Goal: Transaction & Acquisition: Book appointment/travel/reservation

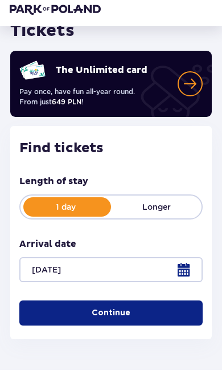
scroll to position [52, 0]
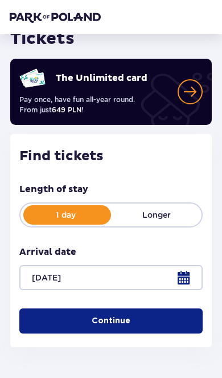
click at [189, 276] on div at bounding box center [110, 277] width 183 height 25
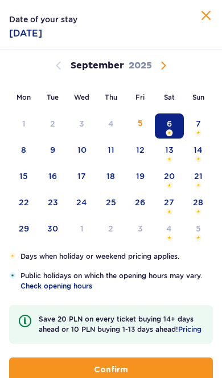
click at [202, 126] on div "7" at bounding box center [198, 125] width 29 height 25
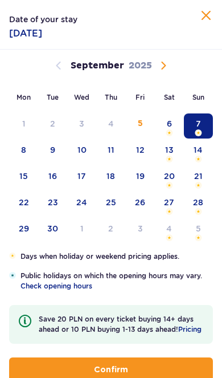
click at [134, 375] on span "button" at bounding box center [130, 369] width 11 height 11
type input "07.09.25"
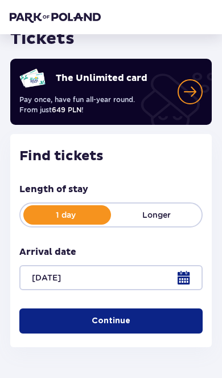
click at [162, 317] on button "Continue" at bounding box center [110, 320] width 183 height 25
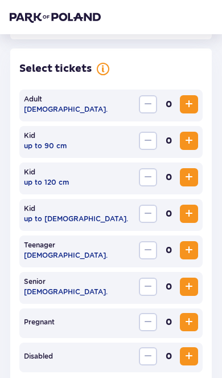
scroll to position [317, 0]
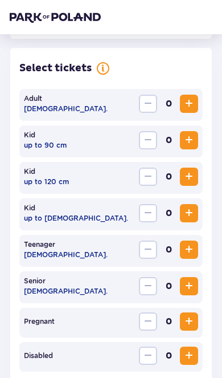
click at [194, 108] on span "Increase" at bounding box center [189, 104] width 14 height 14
click at [193, 178] on span "Increase" at bounding box center [189, 177] width 14 height 14
click at [195, 141] on span "Increase" at bounding box center [189, 140] width 14 height 14
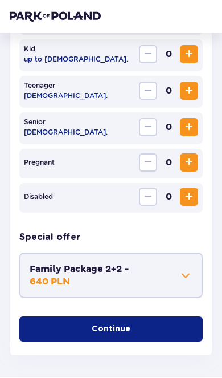
scroll to position [475, 0]
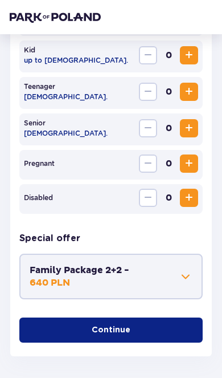
click at [127, 335] on span "button" at bounding box center [132, 329] width 11 height 11
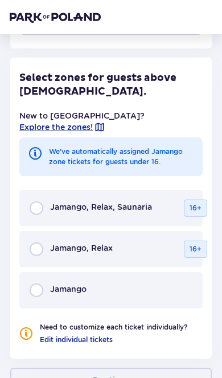
scroll to position [739, 0]
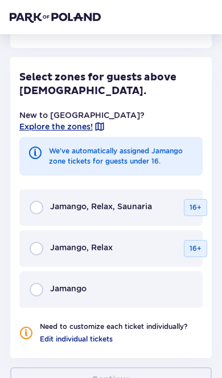
click at [32, 285] on div "Jamango" at bounding box center [110, 289] width 183 height 36
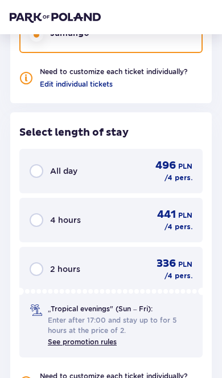
scroll to position [992, 0]
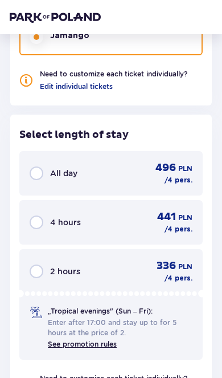
click at [35, 166] on input "radio" at bounding box center [37, 173] width 14 height 14
radio input "true"
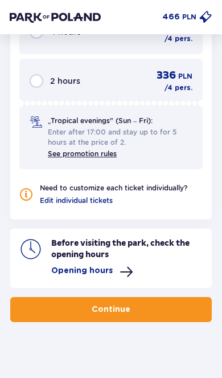
scroll to position [1183, 0]
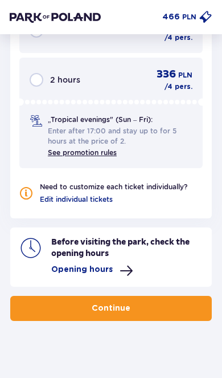
click at [182, 302] on button "Continue" at bounding box center [111, 308] width 202 height 25
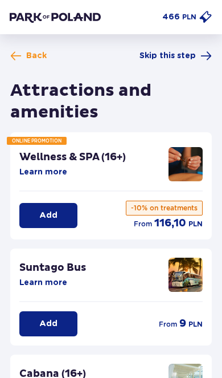
click at [50, 11] on img at bounding box center [55, 16] width 91 height 11
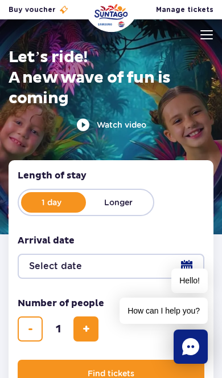
click at [201, 38] on img at bounding box center [207, 34] width 13 height 9
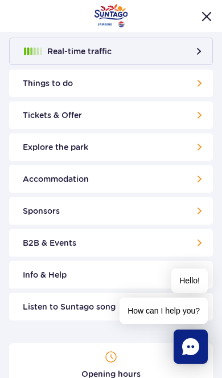
click at [212, 92] on link "Things to do" at bounding box center [111, 82] width 204 height 27
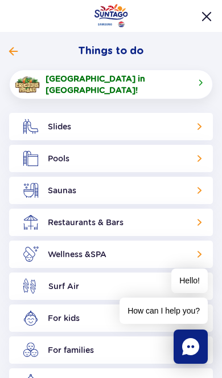
click at [72, 122] on link "Slides" at bounding box center [111, 126] width 204 height 27
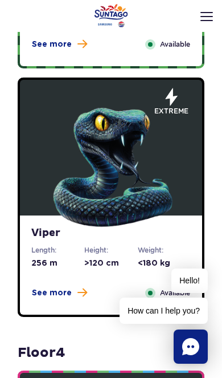
scroll to position [935, 0]
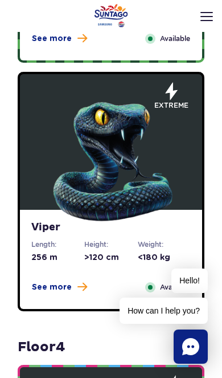
click at [55, 170] on img at bounding box center [111, 159] width 130 height 130
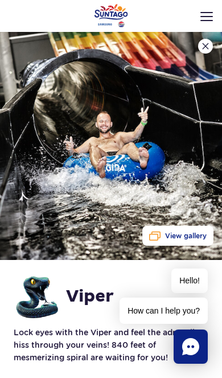
click at [191, 235] on span "View gallery" at bounding box center [186, 236] width 42 height 8
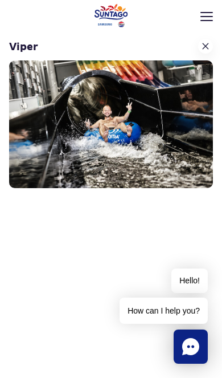
scroll to position [269, 0]
click at [199, 47] on button at bounding box center [205, 46] width 15 height 15
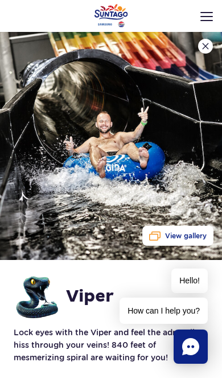
click at [198, 50] on img at bounding box center [111, 146] width 222 height 228
click at [210, 44] on button at bounding box center [205, 46] width 15 height 15
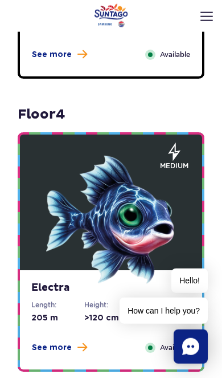
scroll to position [1187, 0]
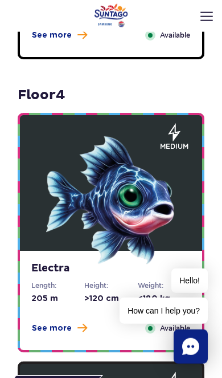
click at [185, 224] on figure at bounding box center [111, 183] width 182 height 136
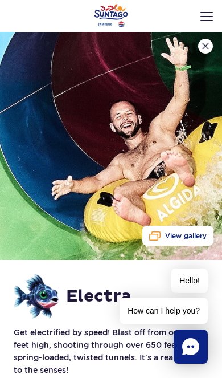
scroll to position [186, 0]
click at [177, 232] on span "View gallery" at bounding box center [186, 236] width 42 height 8
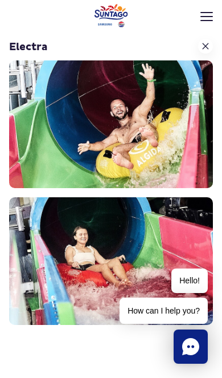
scroll to position [269, 0]
click at [199, 47] on button at bounding box center [205, 46] width 15 height 15
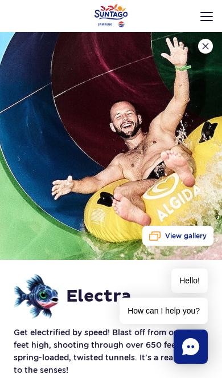
click at [202, 49] on img at bounding box center [205, 46] width 7 height 7
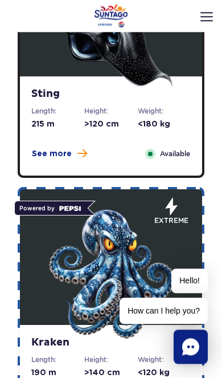
scroll to position [1556, 0]
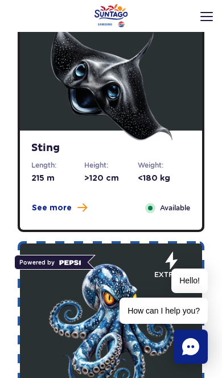
click at [47, 112] on img at bounding box center [111, 80] width 130 height 130
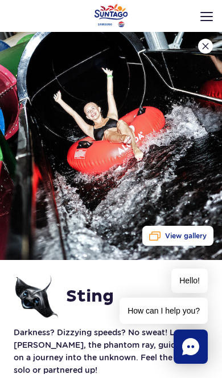
click at [197, 236] on span "View gallery" at bounding box center [186, 236] width 42 height 8
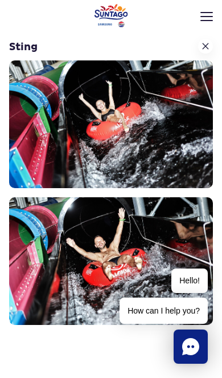
scroll to position [268, 0]
click at [207, 47] on img at bounding box center [205, 46] width 7 height 7
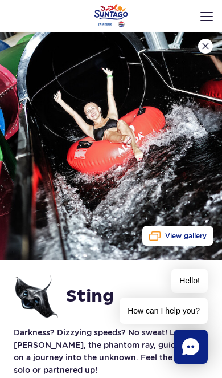
click at [202, 55] on img at bounding box center [111, 146] width 222 height 228
click at [207, 44] on img at bounding box center [205, 46] width 7 height 7
